Goal: Transaction & Acquisition: Book appointment/travel/reservation

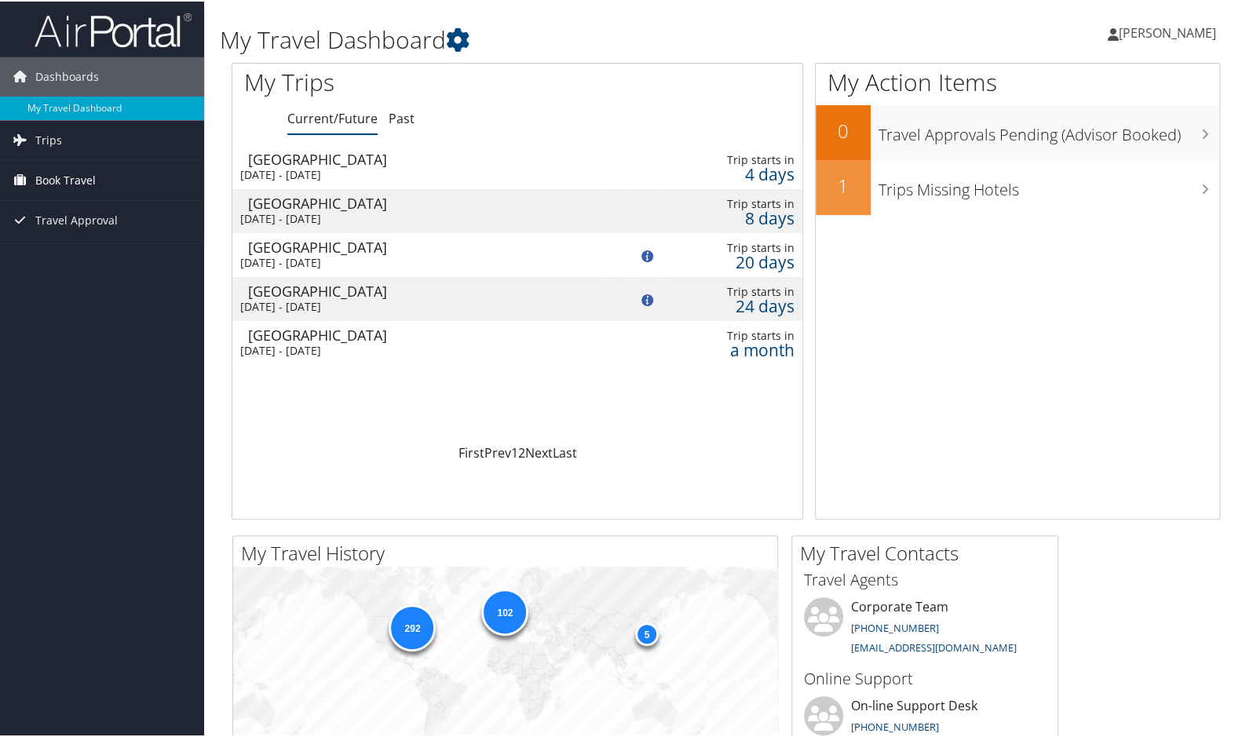
click at [72, 175] on span "Book Travel" at bounding box center [65, 178] width 60 height 39
click at [114, 252] on link "Book/Manage Online Trips" at bounding box center [102, 258] width 204 height 24
